Goal: Check status: Check status

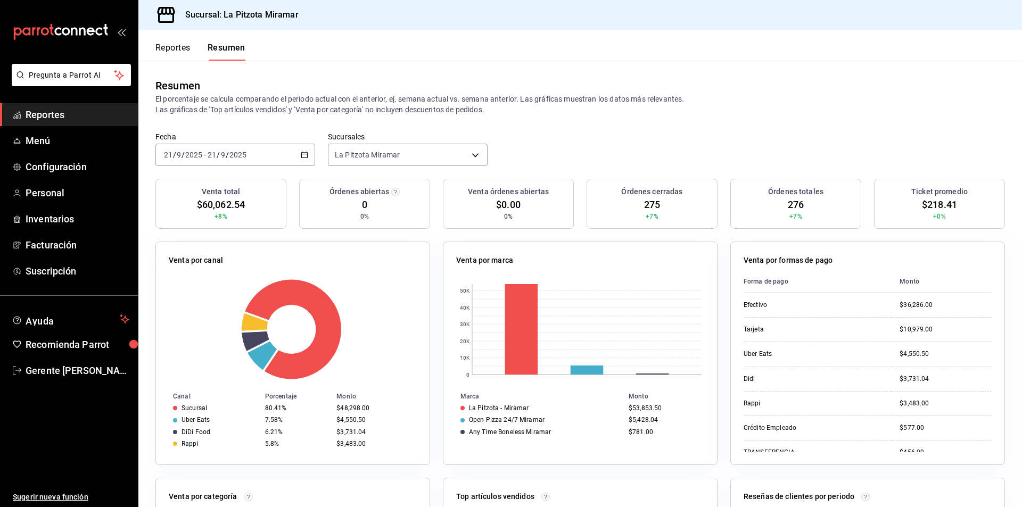
click at [61, 114] on span "Reportes" at bounding box center [78, 115] width 104 height 14
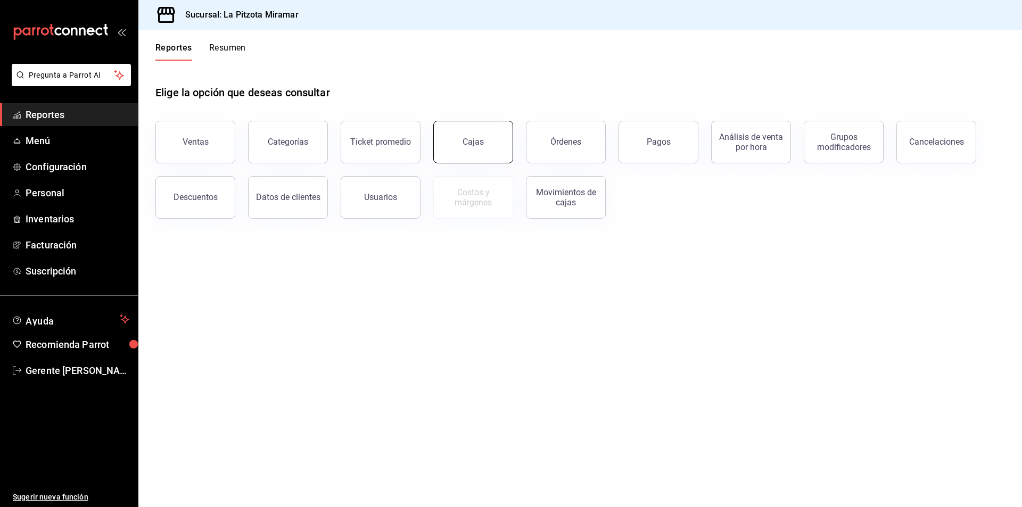
click at [474, 144] on div "Cajas" at bounding box center [474, 142] width 22 height 13
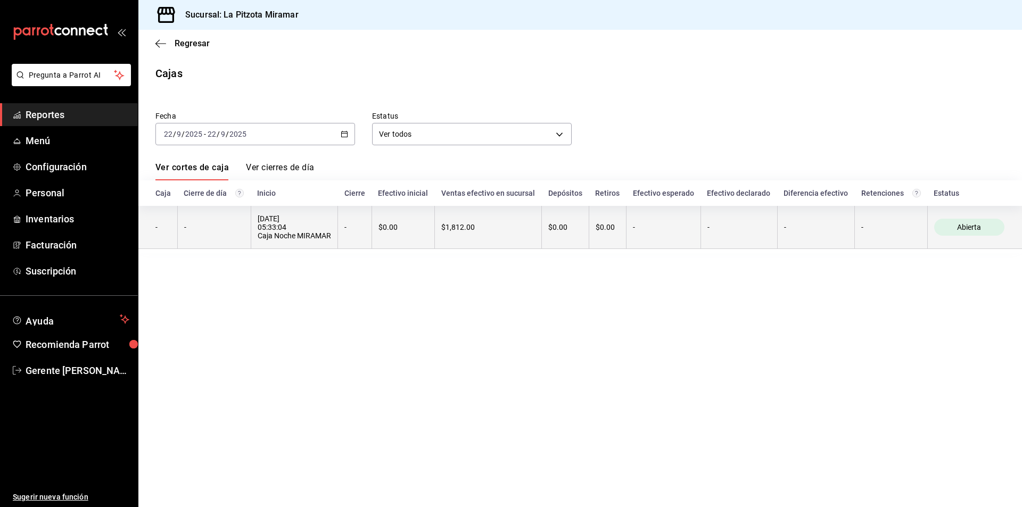
click at [481, 229] on div "$1,812.00" at bounding box center [488, 227] width 94 height 9
